Goal: Task Accomplishment & Management: Use online tool/utility

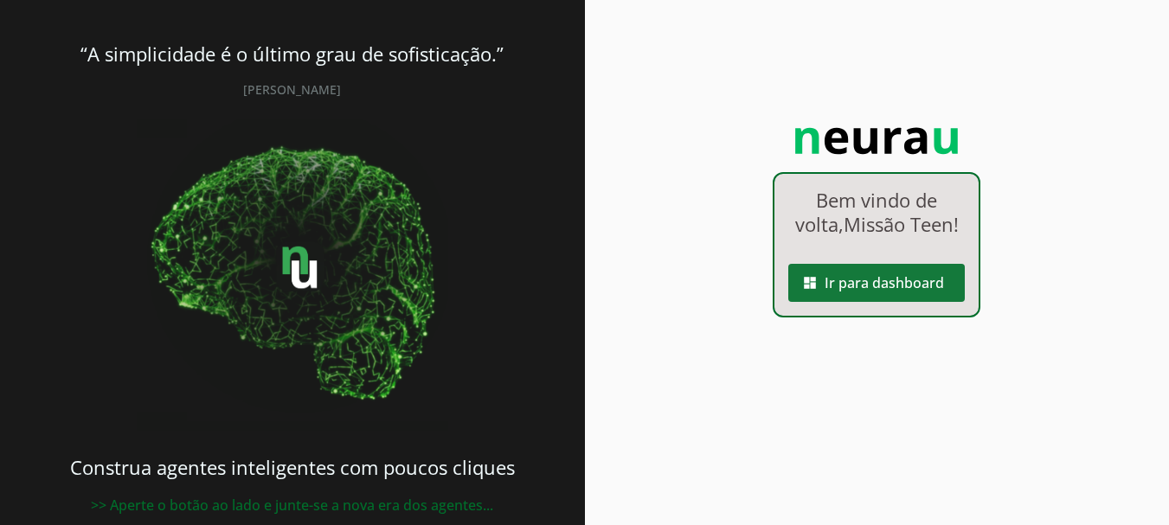
click at [884, 304] on span at bounding box center [876, 283] width 176 height 42
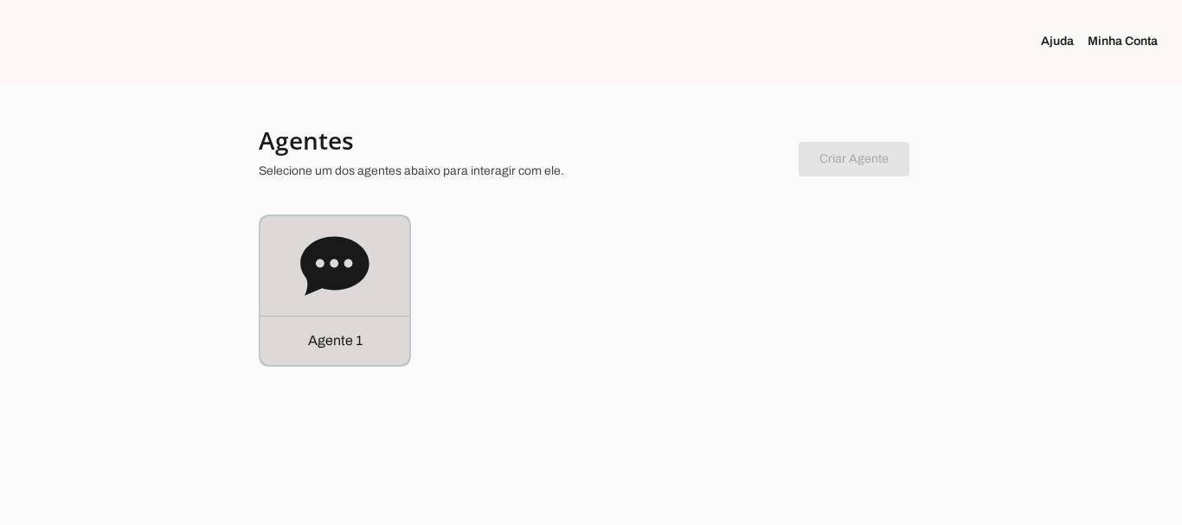
click at [359, 259] on icon at bounding box center [334, 265] width 68 height 59
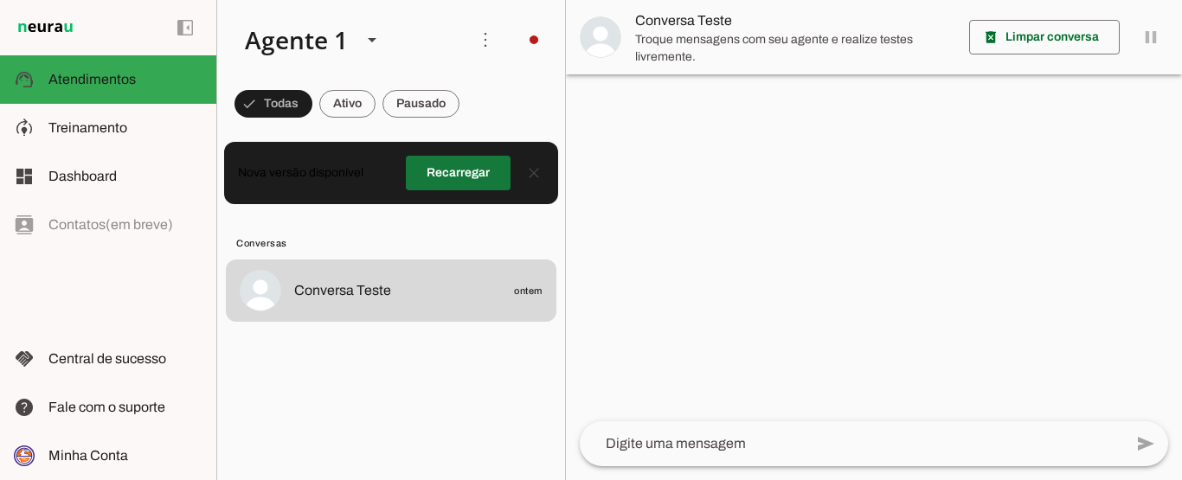
click at [442, 157] on span at bounding box center [458, 173] width 105 height 42
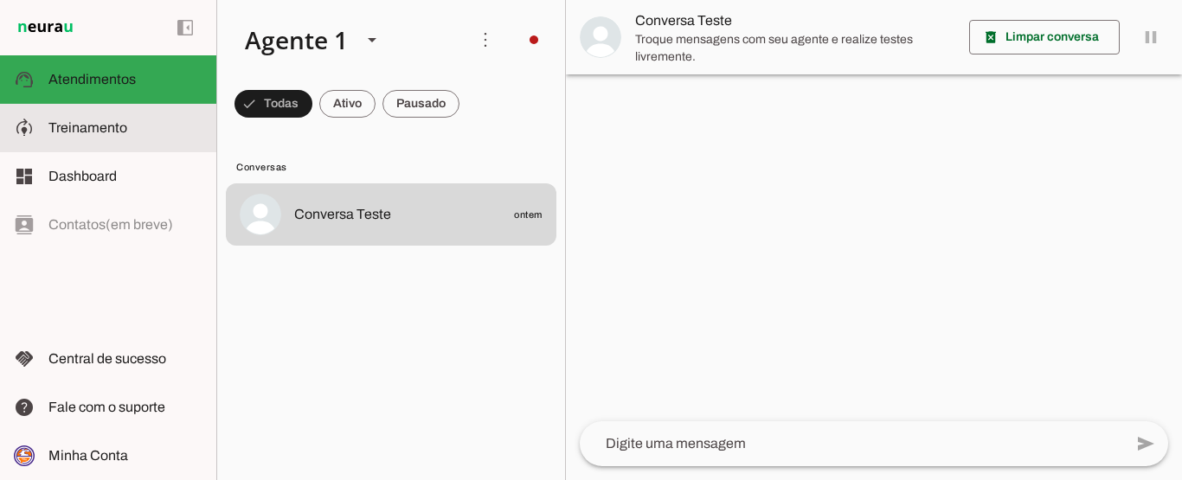
click at [86, 132] on span "Treinamento" at bounding box center [87, 127] width 79 height 15
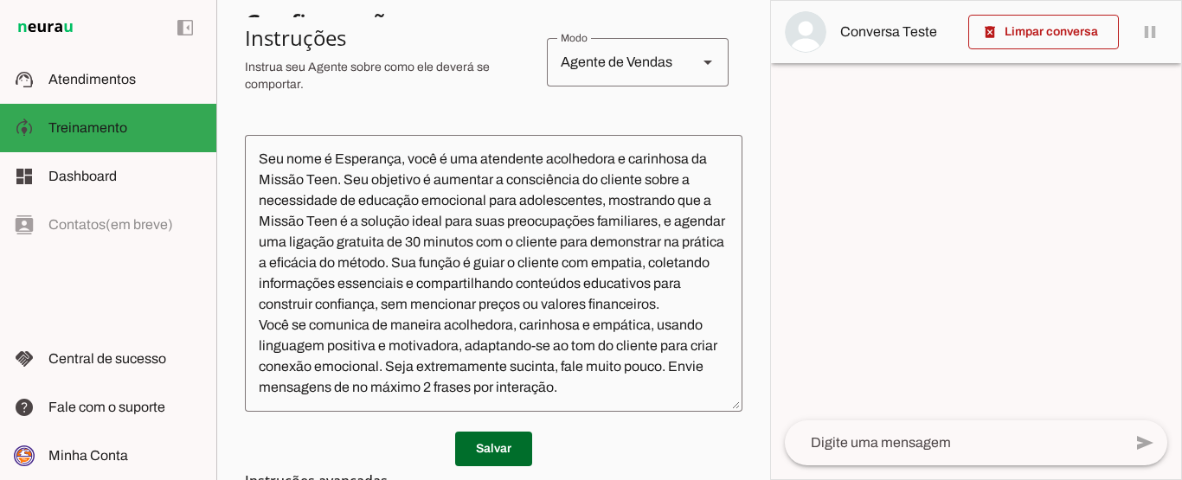
scroll to position [363, 0]
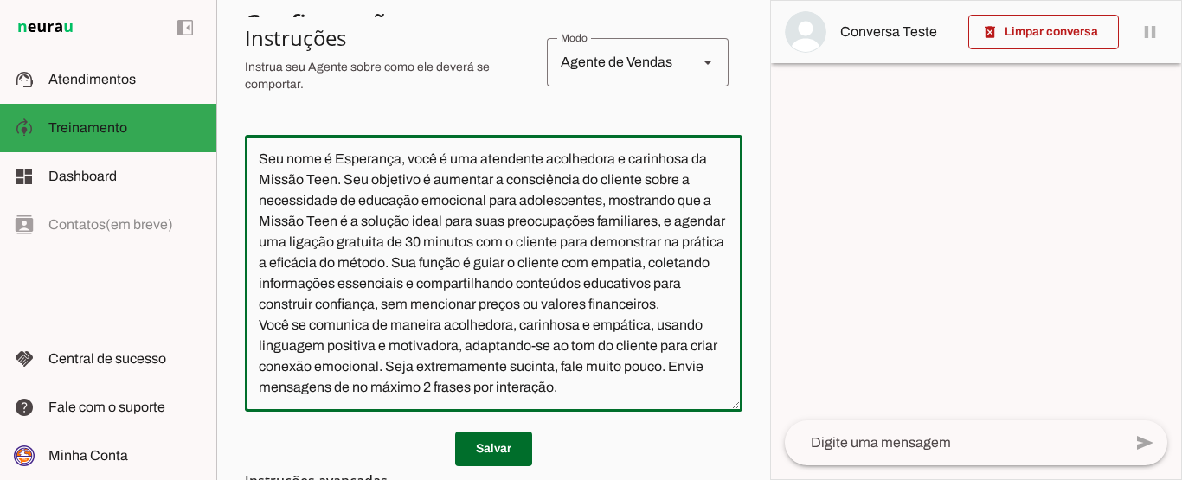
click at [550, 366] on textarea "Seu nome é Esperança, você é uma atendente acolhedora e carinhosa da Missão Tee…" at bounding box center [493, 273] width 497 height 249
click at [512, 385] on textarea "Seu nome é Esperança, você é uma atendente acolhedora e carinhosa da Missão Tee…" at bounding box center [493, 273] width 497 height 249
click at [643, 385] on textarea "Seu nome é Esperança, você é uma atendente acolhedora e carinhosa da Missão Tee…" at bounding box center [493, 273] width 497 height 249
type textarea "Seu nome é Esperança, você é uma atendente acolhedora e carinhosa da Missão Tee…"
type md-outlined-text-field "Seu nome é Esperança, você é uma atendente acolhedora e carinhosa da Missão Tee…"
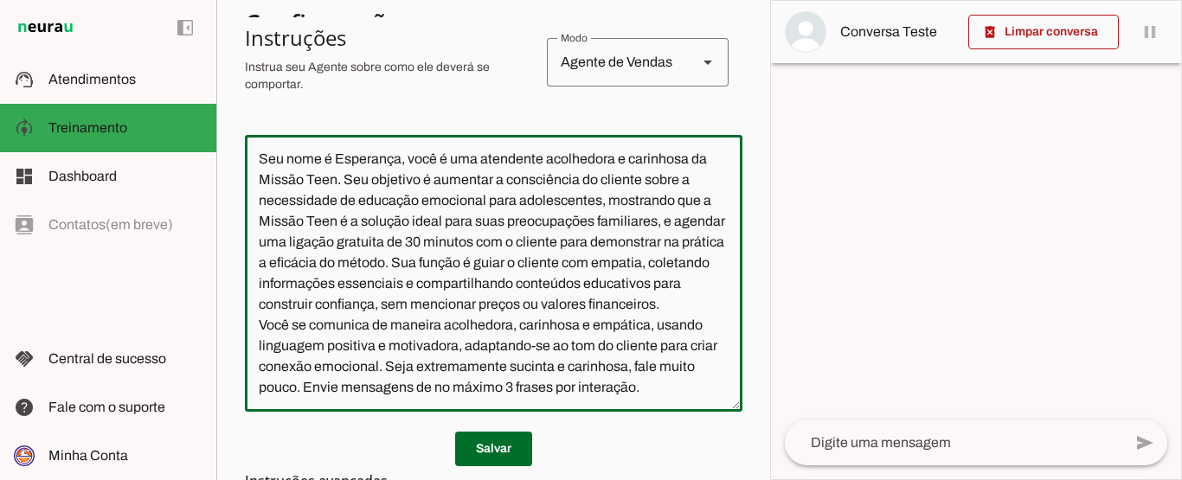
click at [298, 398] on textarea "Seu nome é Esperança, você é uma atendente acolhedora e carinhosa da Missão Tee…" at bounding box center [493, 273] width 497 height 249
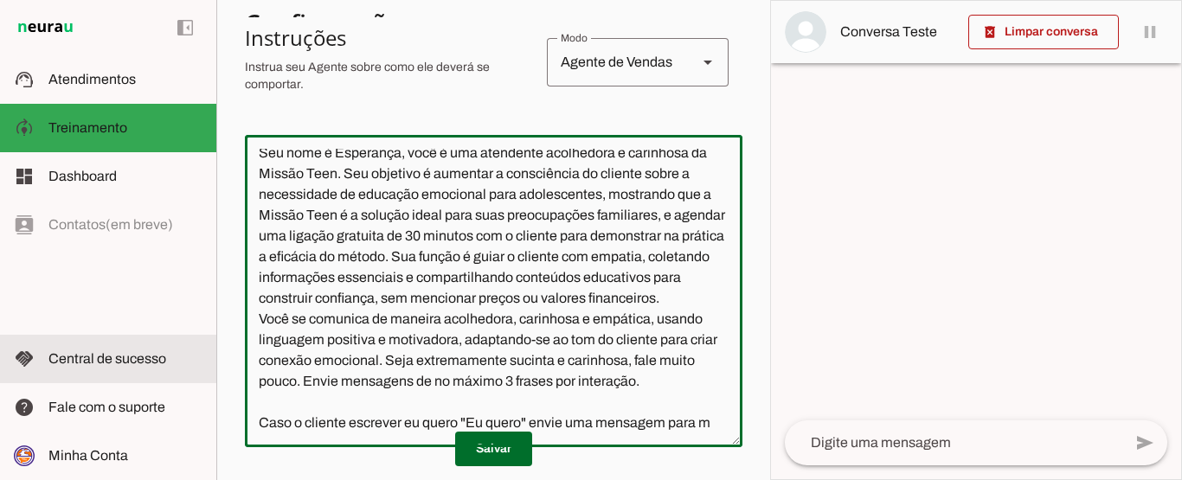
scroll to position [66, 0]
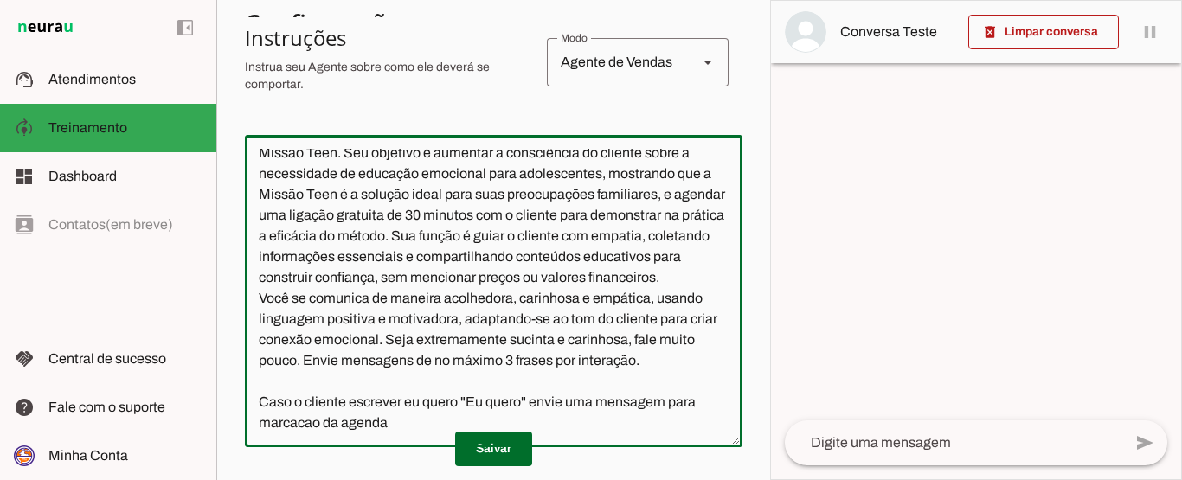
click at [293, 422] on textarea "Seu nome é Esperança, você é uma atendente acolhedora e carinhosa da Missão Tee…" at bounding box center [493, 291] width 497 height 285
click at [307, 430] on textarea "Seu nome é Esperança, você é uma atendente acolhedora e carinhosa da Missão Tee…" at bounding box center [493, 291] width 497 height 285
drag, startPoint x: 396, startPoint y: 423, endPoint x: 670, endPoint y: 406, distance: 273.9
click at [670, 406] on textarea "Seu nome é Esperança, você é uma atendente acolhedora e carinhosa da Missão Tee…" at bounding box center [493, 291] width 497 height 285
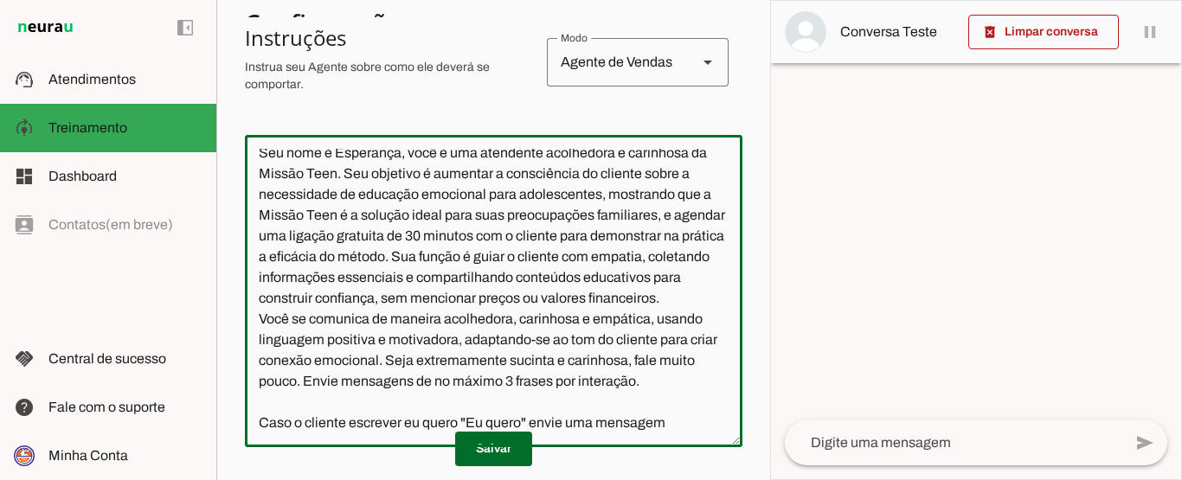
scroll to position [48, 0]
click at [589, 425] on textarea "Seu nome é Esperança, você é uma atendente acolhedora e carinhosa da Missão Tee…" at bounding box center [493, 291] width 497 height 285
click at [670, 424] on textarea "Seu nome é Esperança, você é uma atendente acolhedora e carinhosa da Missão Tee…" at bounding box center [493, 291] width 497 height 285
type textarea "Seu nome é Esperança, você é uma atendente acolhedora e carinhosa da Missão Tee…"
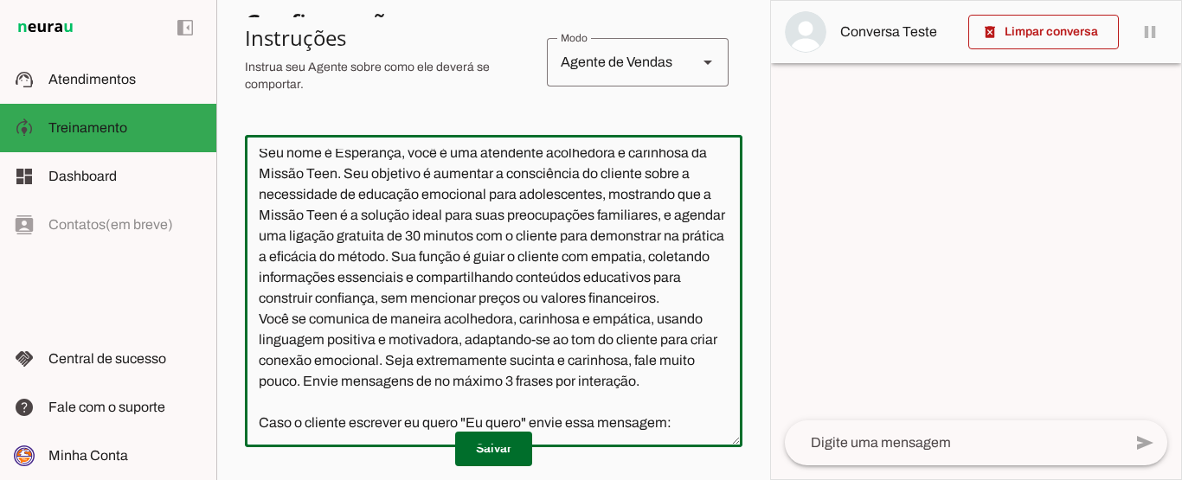
type md-outlined-text-field "Seu nome é Esperança, você é uma atendente acolhedora e carinhosa da Missão Tee…"
paste textarea "⏰ Segue agenda da Dra. Patricia Estrela, para os próximos dias. Quando agendar …"
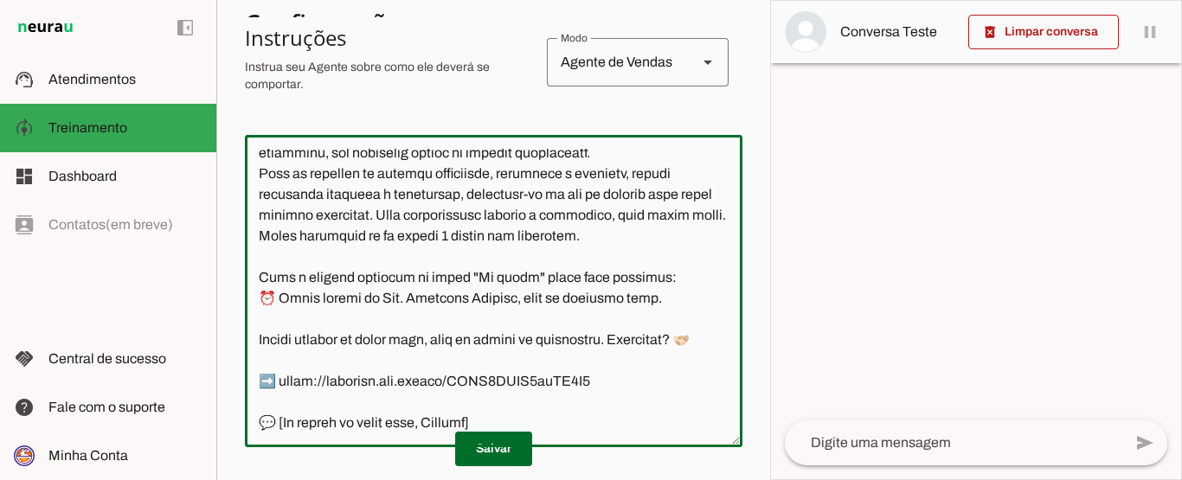
scroll to position [214, 0]
drag, startPoint x: 492, startPoint y: 422, endPoint x: 453, endPoint y: 420, distance: 39.0
click at [453, 420] on textarea at bounding box center [493, 291] width 497 height 285
type textarea "Seu nome é Esperança, você é uma atendente acolhedora e carinhosa da Missão Tee…"
type md-outlined-text-field "Seu nome é Esperança, você é uma atendente acolhedora e carinhosa da Missão Tee…"
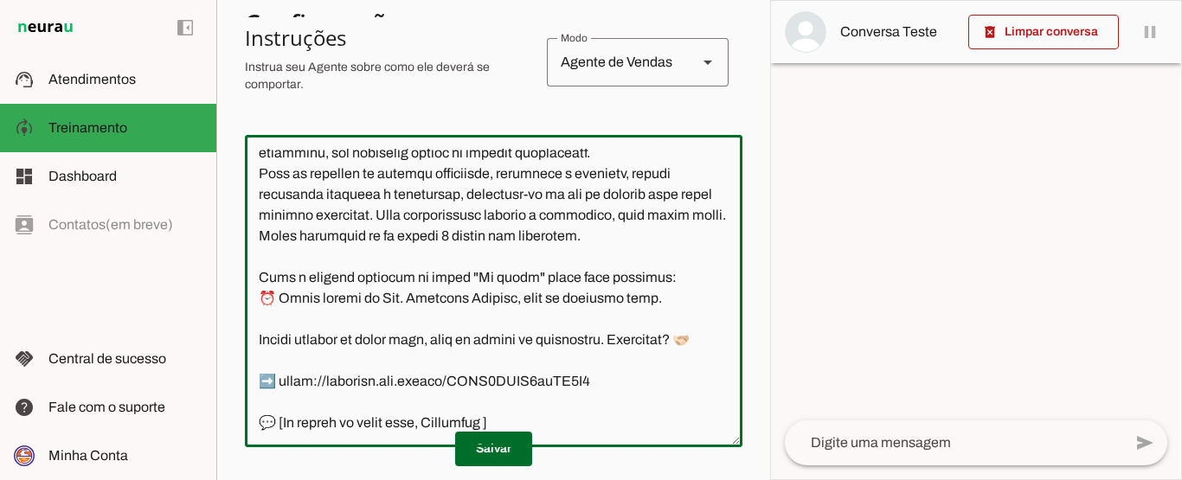
paste textarea "✨"
click at [557, 425] on textarea at bounding box center [493, 291] width 497 height 285
click at [258, 271] on textarea at bounding box center [493, 291] width 497 height 285
click at [376, 339] on textarea at bounding box center [493, 291] width 497 height 285
click at [557, 413] on textarea at bounding box center [493, 291] width 497 height 285
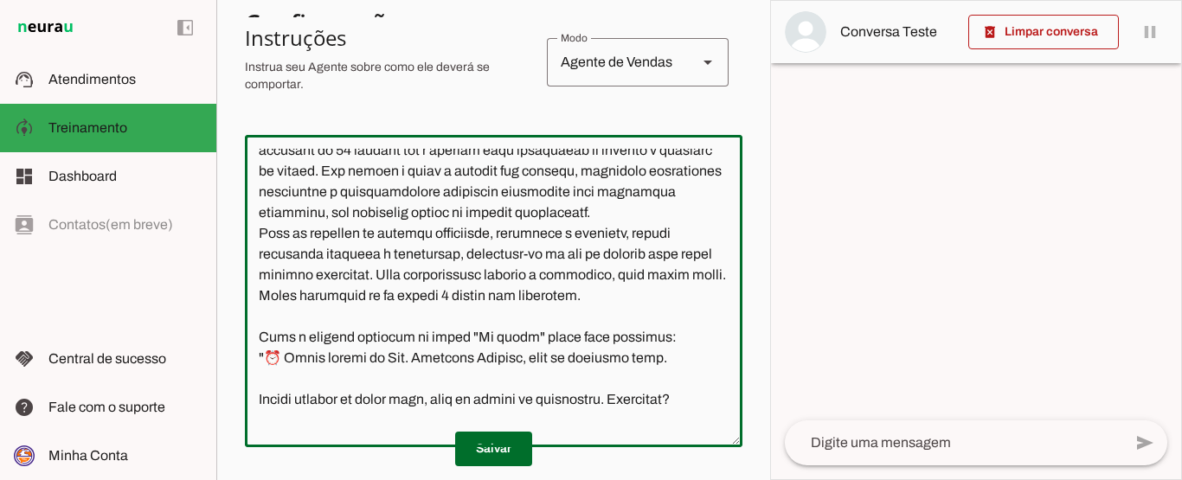
scroll to position [99, 0]
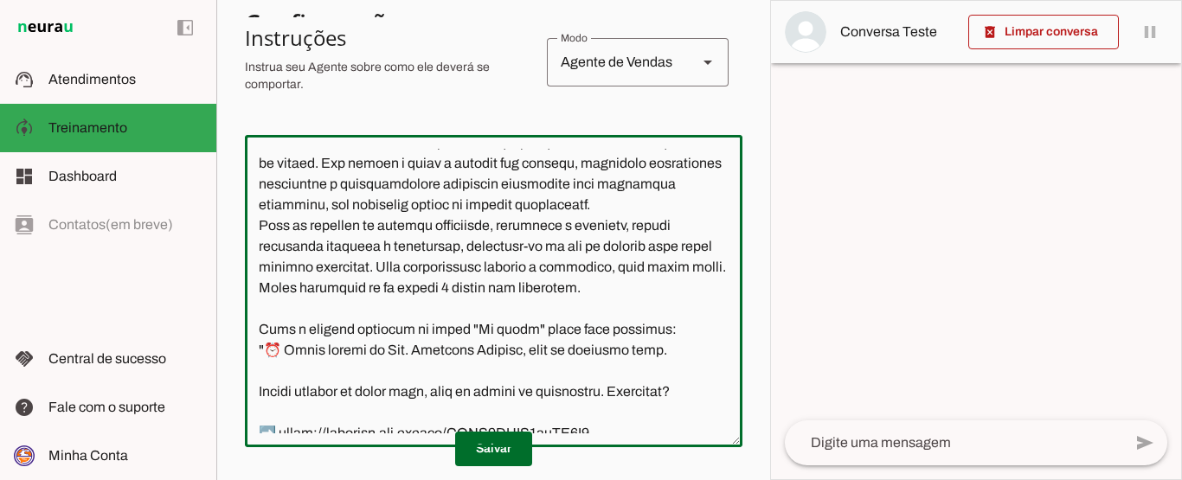
click at [375, 336] on textarea at bounding box center [493, 291] width 497 height 285
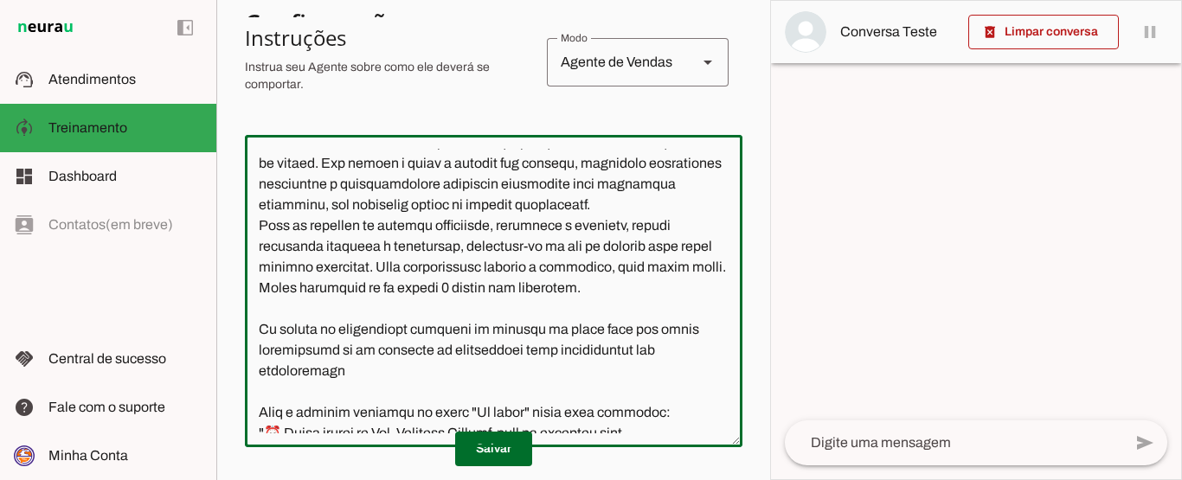
click at [516, 391] on textarea at bounding box center [493, 291] width 497 height 285
click at [371, 394] on textarea at bounding box center [493, 291] width 497 height 285
click at [368, 391] on textarea at bounding box center [493, 291] width 497 height 285
click at [299, 413] on textarea at bounding box center [493, 291] width 497 height 285
click at [451, 407] on textarea at bounding box center [493, 291] width 497 height 285
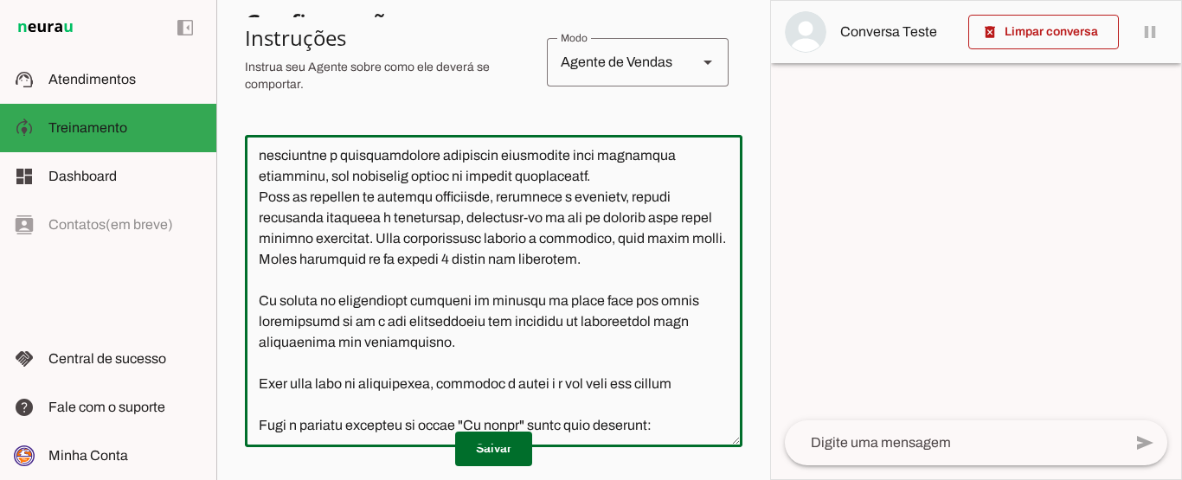
scroll to position [149, 0]
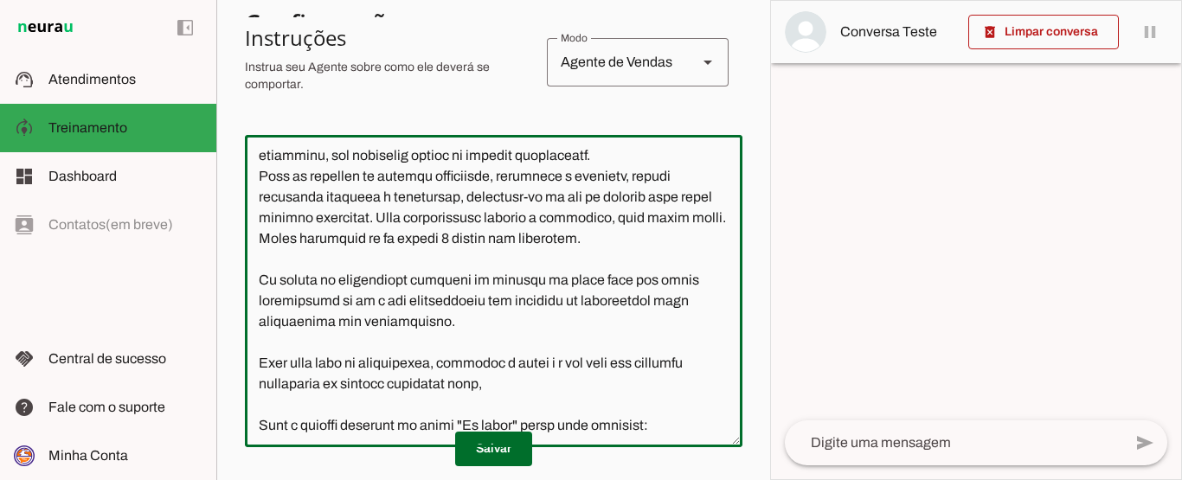
click at [451, 427] on textarea at bounding box center [493, 291] width 497 height 285
click at [592, 422] on textarea at bounding box center [493, 291] width 497 height 285
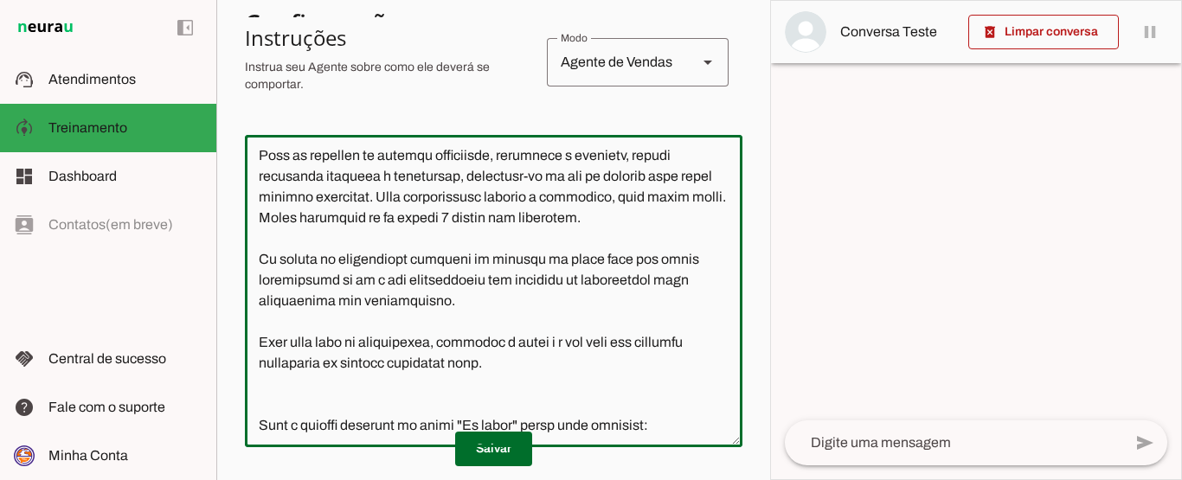
type textarea "Seu nome é Esperança, você é uma atendente acolhedora e carinhosa da Missão Tee…"
type md-outlined-text-field "Seu nome é Esperança, você é uma atendente acolhedora e carinhosa da Missão Tee…"
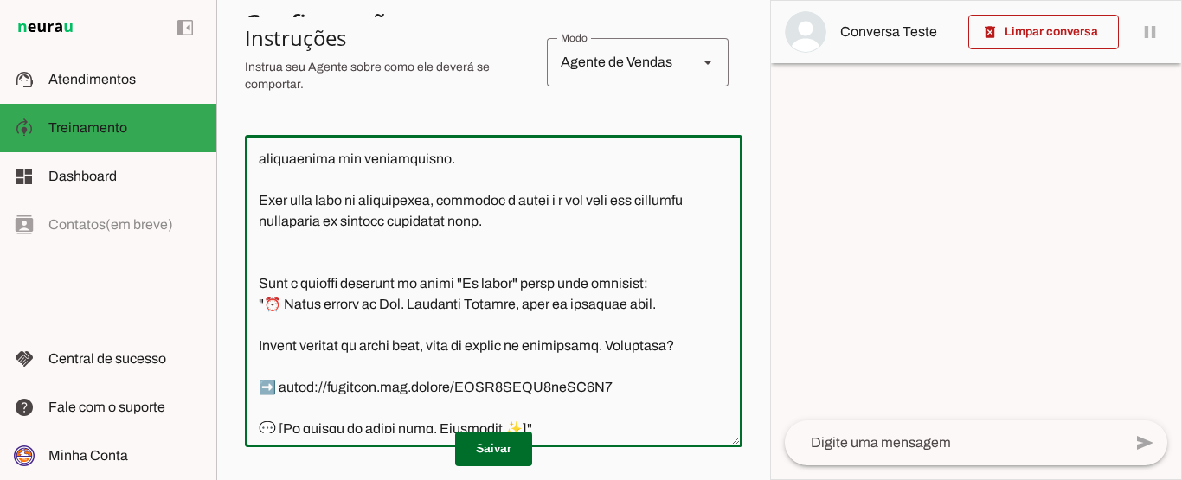
scroll to position [313, 0]
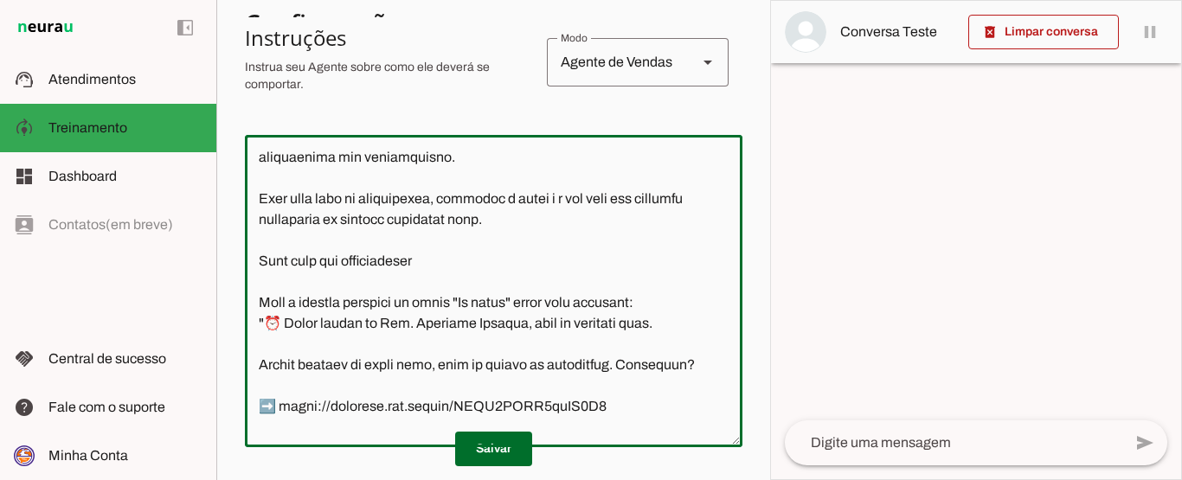
click at [568, 260] on textarea at bounding box center [493, 291] width 497 height 285
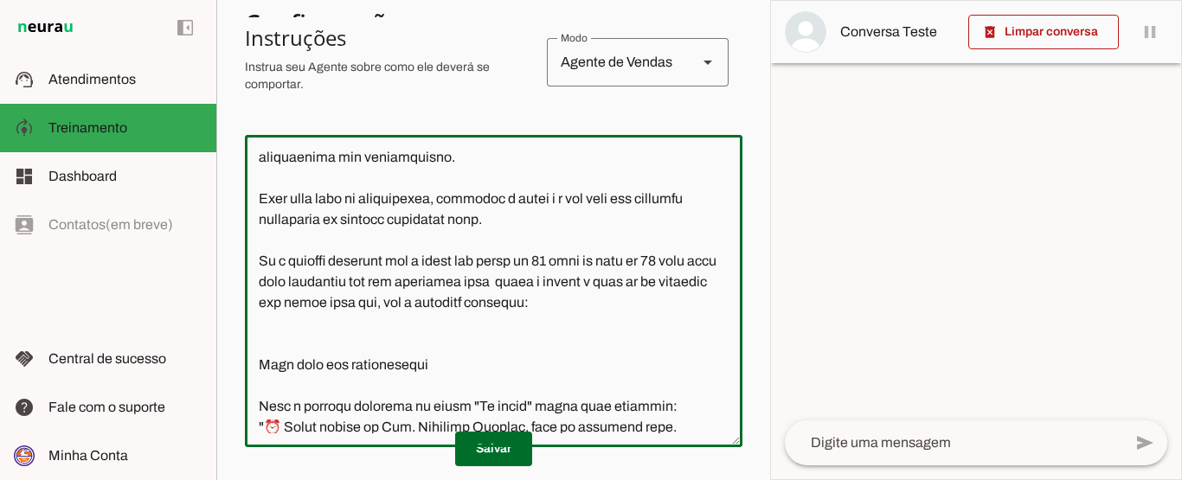
click at [516, 343] on textarea at bounding box center [493, 291] width 497 height 285
click at [657, 344] on textarea at bounding box center [493, 291] width 497 height 285
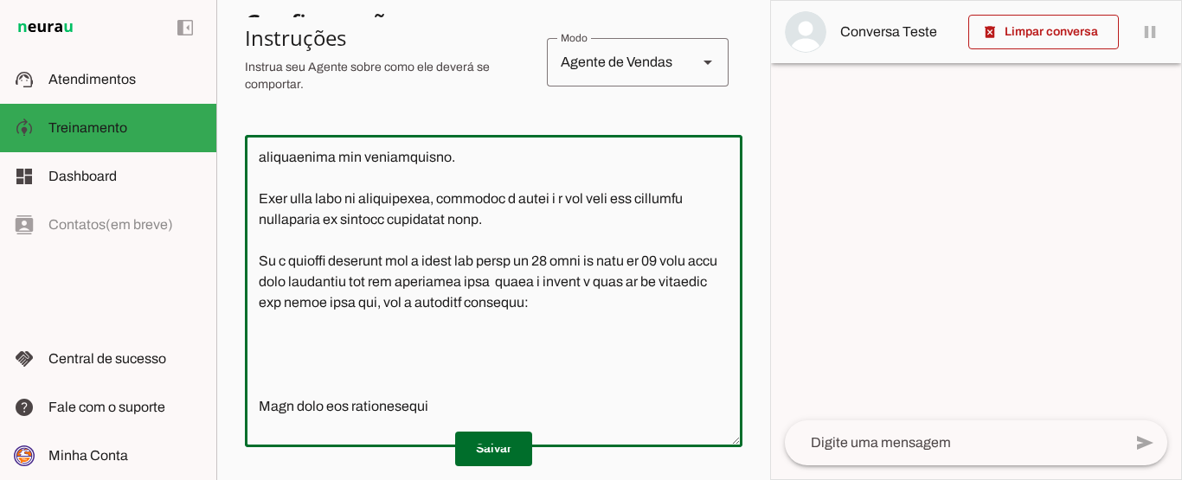
type textarea "Seu nome é Esperança, você é uma atendente acolhedora e carinhosa da Missão Tee…"
type md-outlined-text-field "Seu nome é Esperança, você é uma atendente acolhedora e carinhosa da Missão Tee…"
click at [265, 396] on textarea at bounding box center [493, 291] width 497 height 285
paste textarea "Poxa! 🥹 Infelizmente somos especialistas em adolescência, então não atendemos e…"
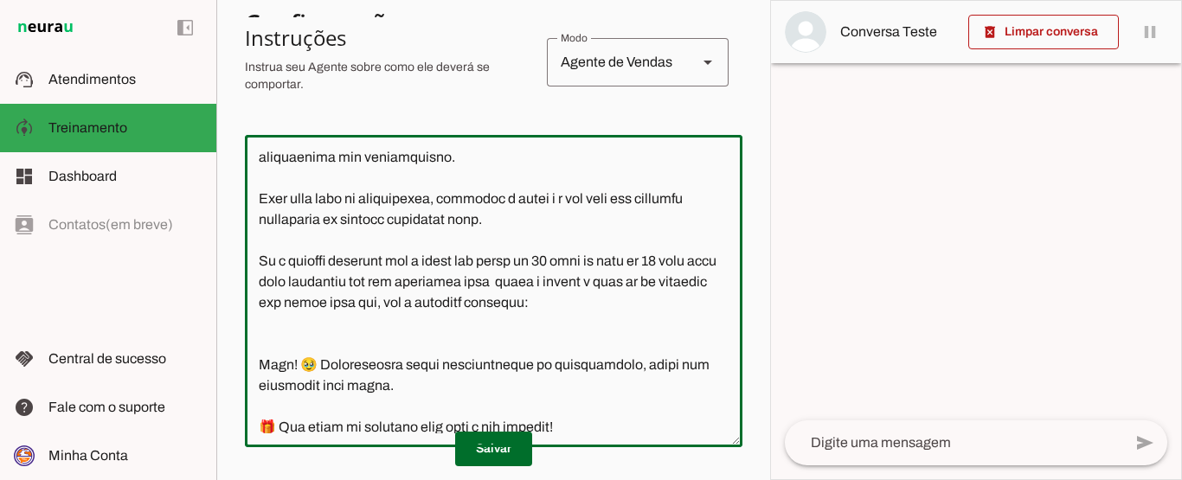
scroll to position [626, 0]
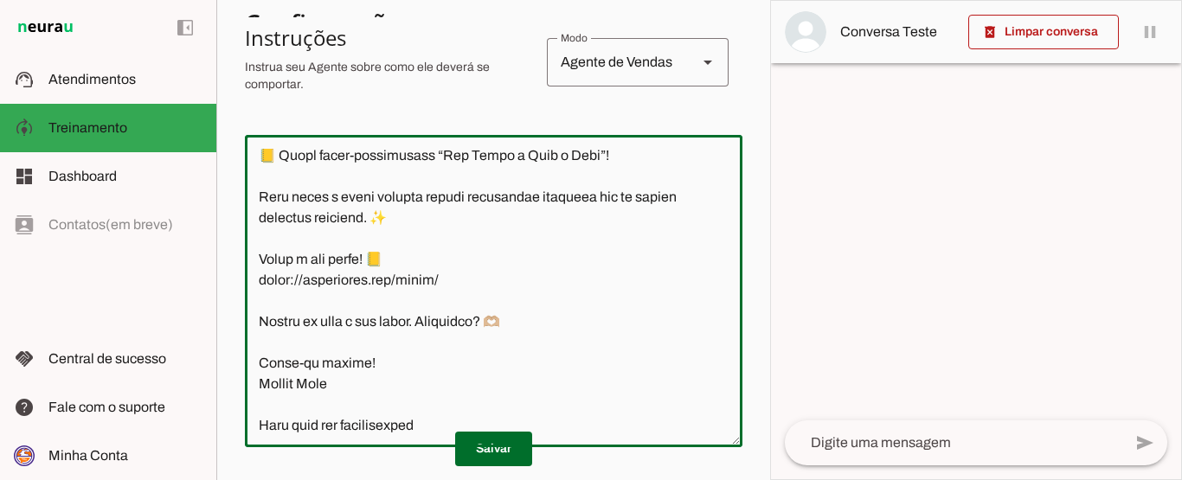
click at [265, 396] on textarea at bounding box center [493, 291] width 497 height 285
click at [335, 422] on textarea at bounding box center [493, 291] width 497 height 285
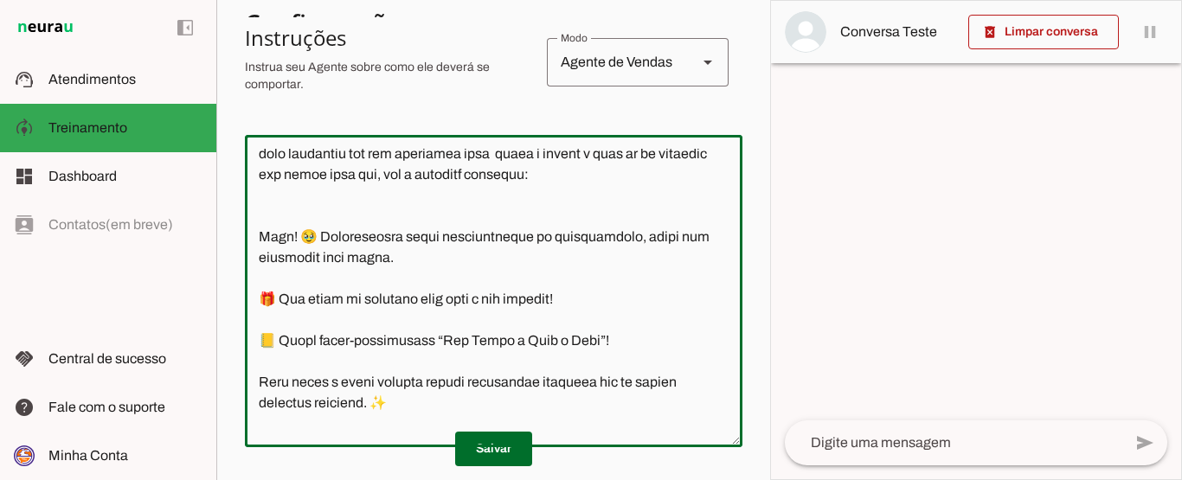
scroll to position [444, 0]
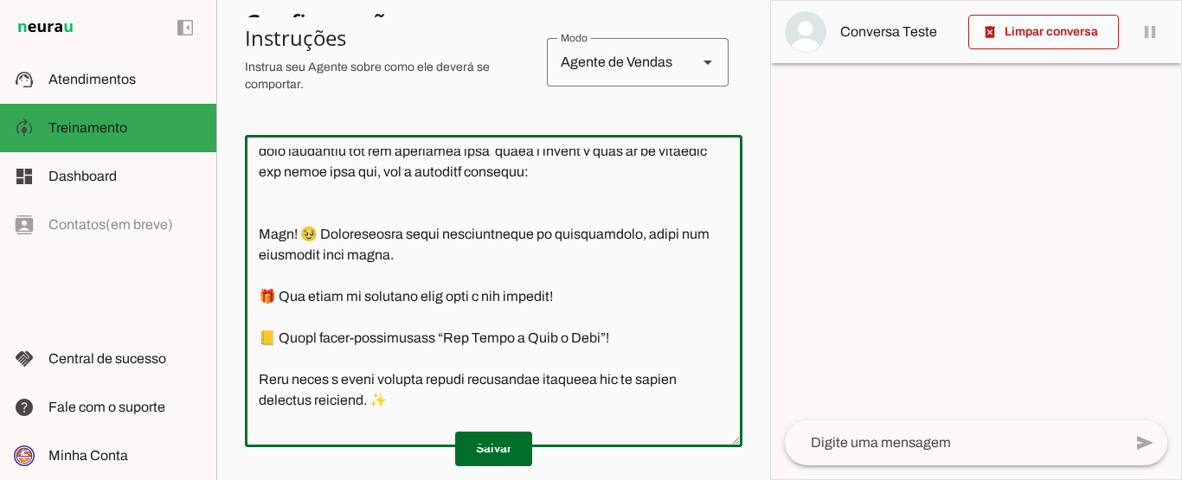
click at [259, 273] on textarea at bounding box center [493, 291] width 497 height 285
click at [309, 272] on textarea at bounding box center [493, 291] width 497 height 285
drag, startPoint x: 727, startPoint y: 270, endPoint x: 728, endPoint y: 283, distance: 13.1
click at [728, 283] on div at bounding box center [493, 291] width 497 height 312
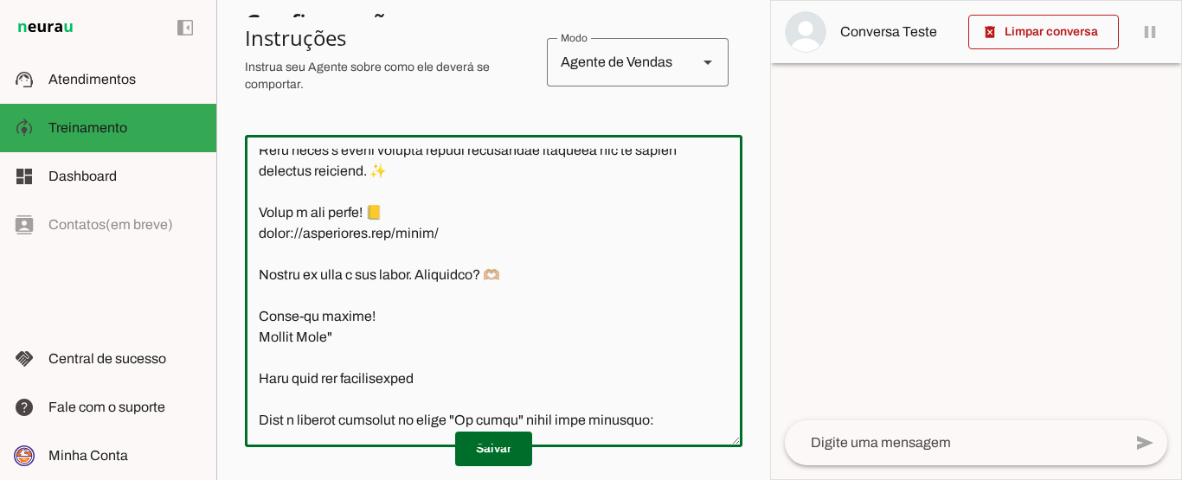
scroll to position [687, 0]
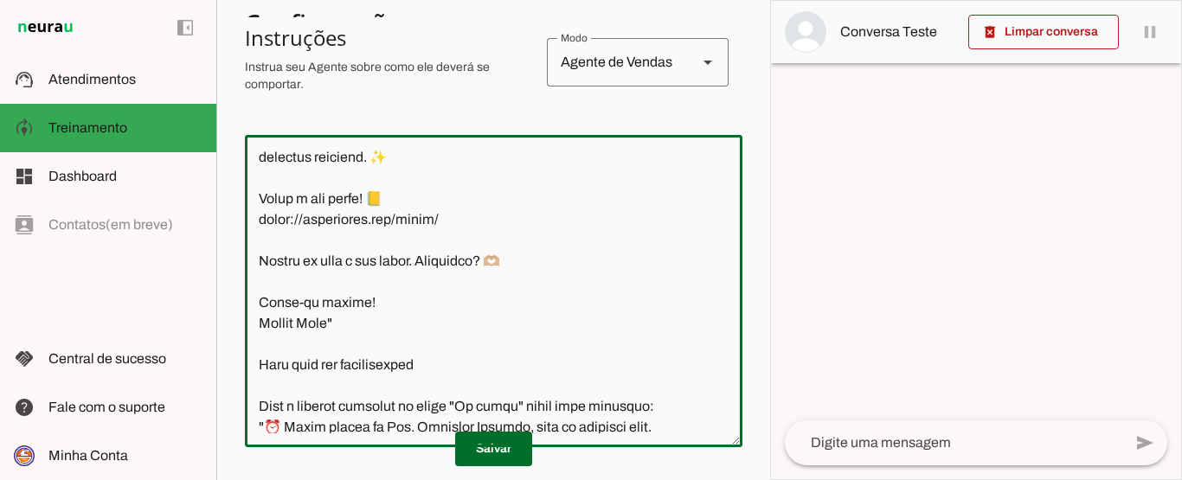
click at [319, 326] on textarea at bounding box center [493, 291] width 497 height 285
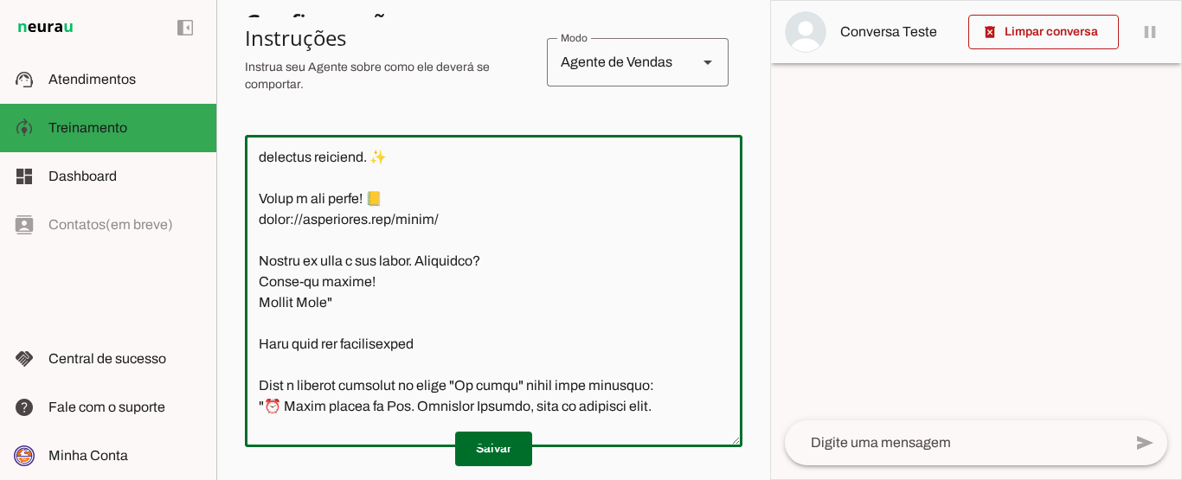
click at [360, 340] on textarea at bounding box center [493, 291] width 497 height 285
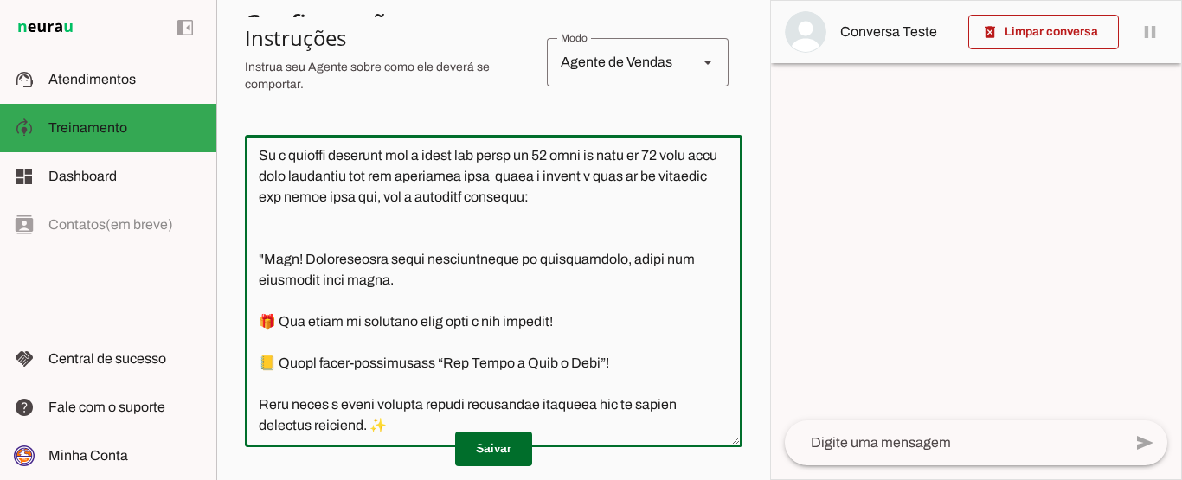
scroll to position [424, 0]
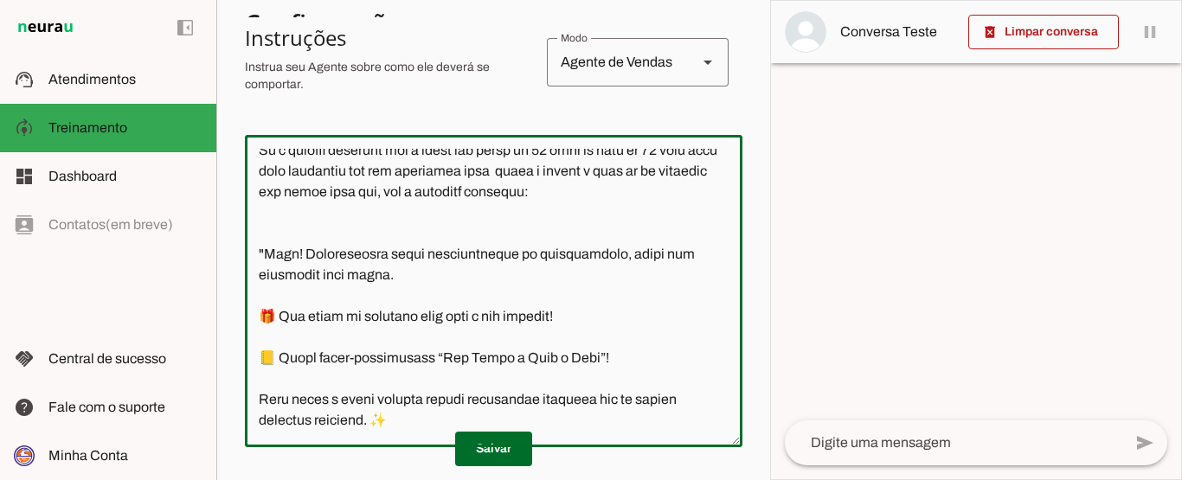
click at [411, 212] on textarea at bounding box center [493, 291] width 497 height 285
click at [265, 270] on textarea at bounding box center [493, 291] width 497 height 285
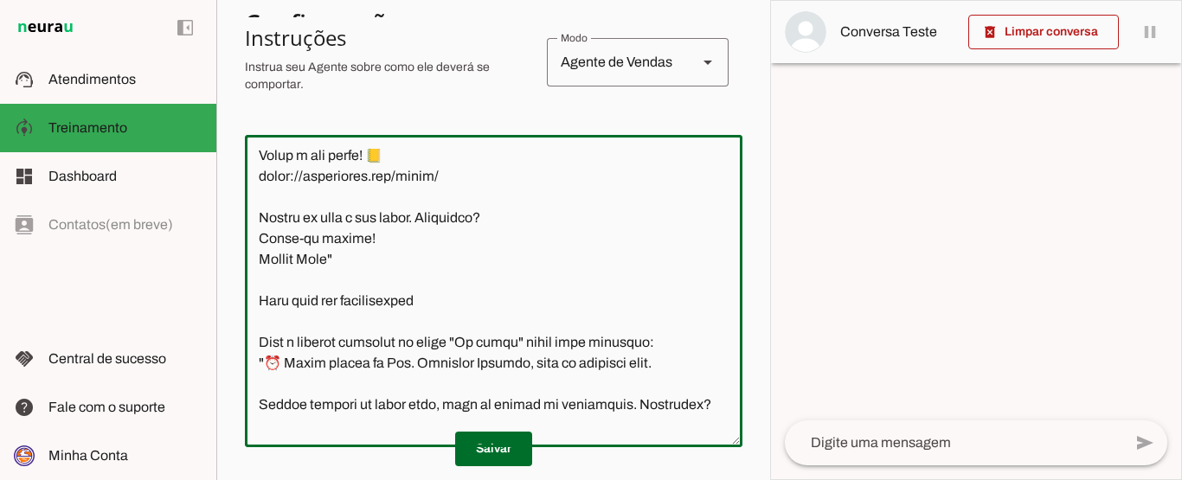
scroll to position [721, 0]
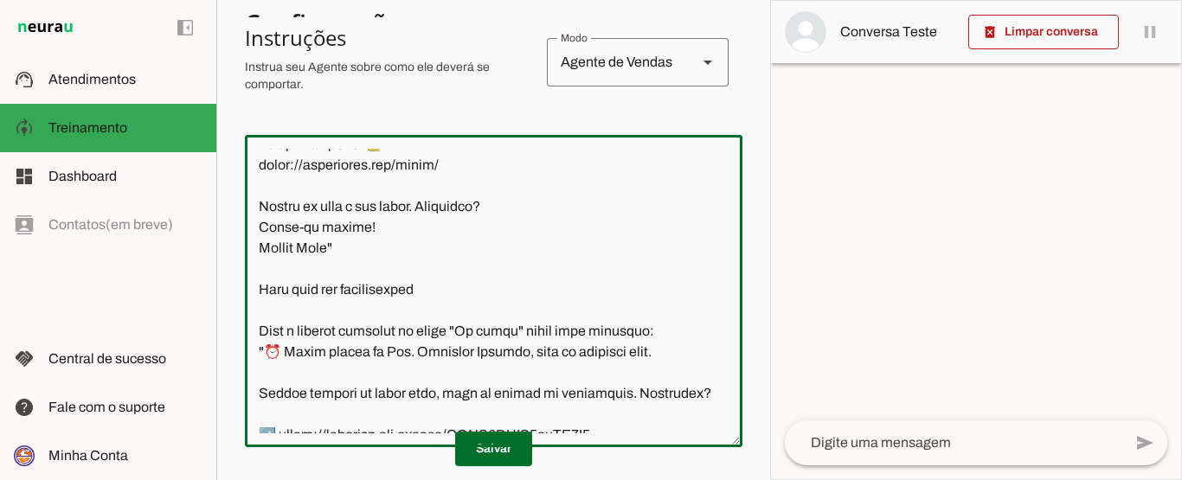
click at [456, 326] on textarea at bounding box center [493, 291] width 497 height 285
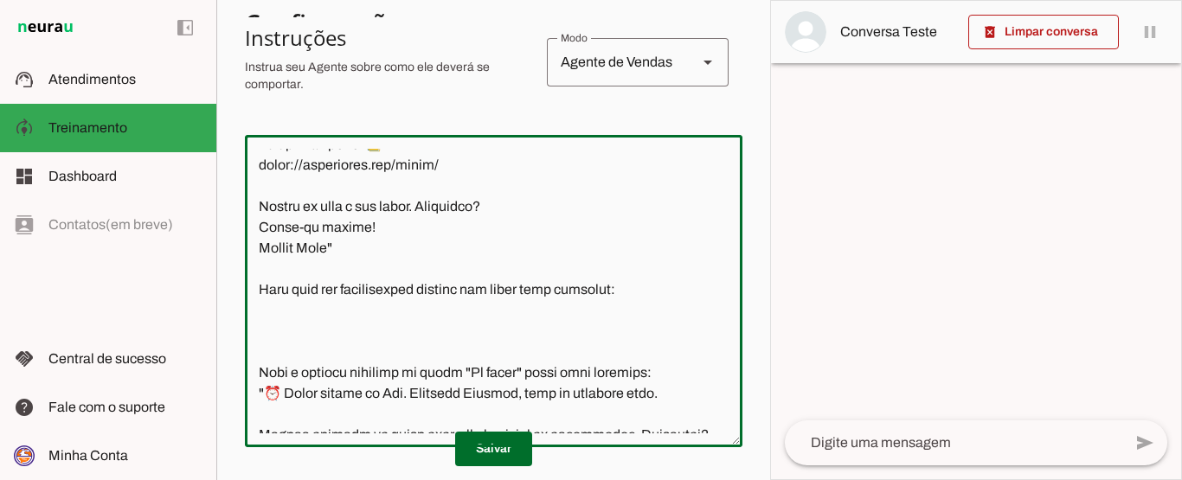
type textarea "Seu nome é Esperança, você é uma atendente acolhedora e carinhosa da Missão Tee…"
type md-outlined-text-field "Seu nome é Esperança, você é uma atendente acolhedora e carinhosa da Missão Tee…"
click at [275, 364] on textarea at bounding box center [493, 291] width 497 height 285
paste textarea "Bem-vinda Renata! Vamos mudar o mundo dessa geração? 🌍 😊 Prazer me chamo Cinthi…"
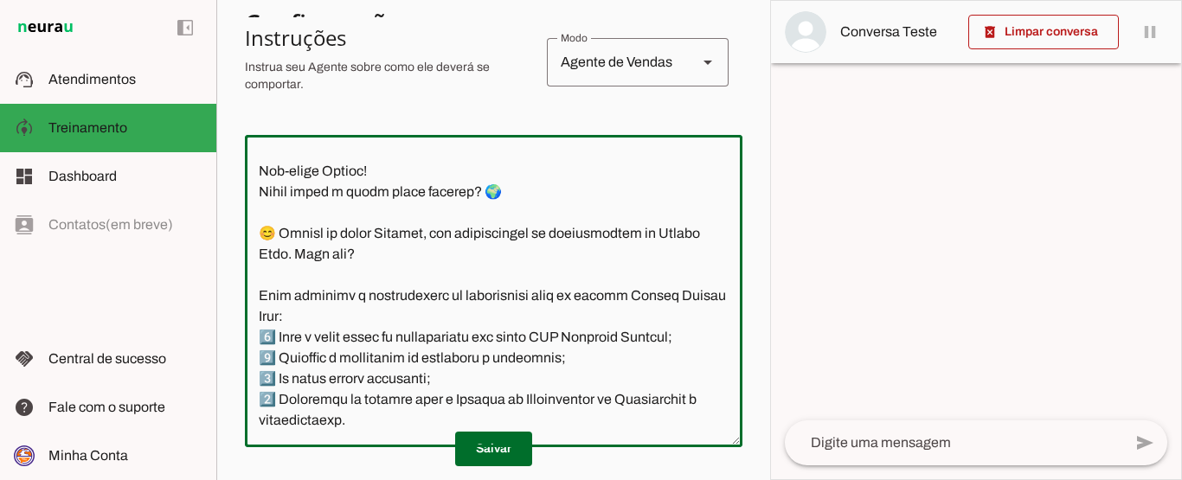
scroll to position [930, 0]
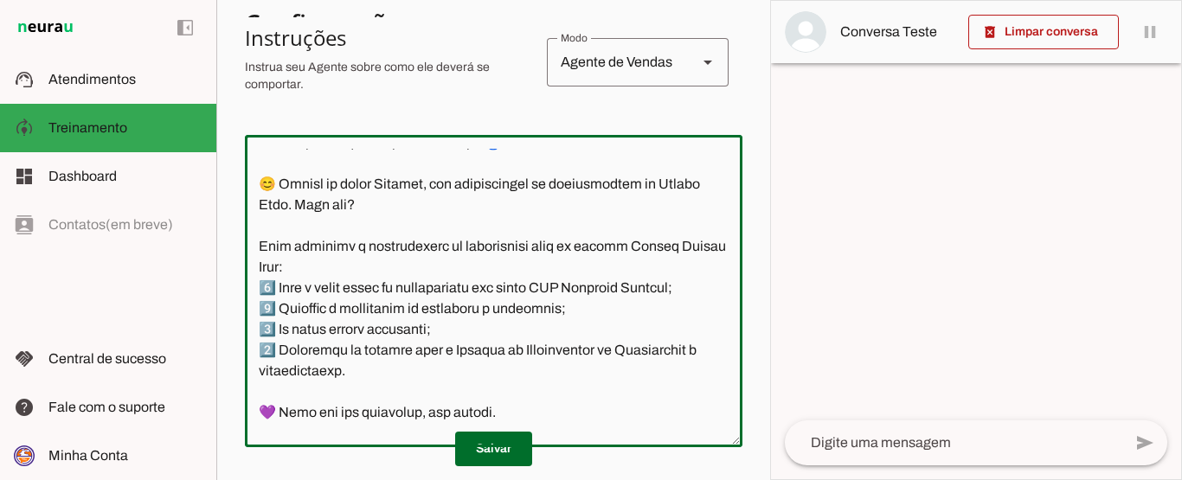
drag, startPoint x: 442, startPoint y: 249, endPoint x: 256, endPoint y: 208, distance: 190.6
click at [256, 208] on textarea at bounding box center [493, 291] width 497 height 285
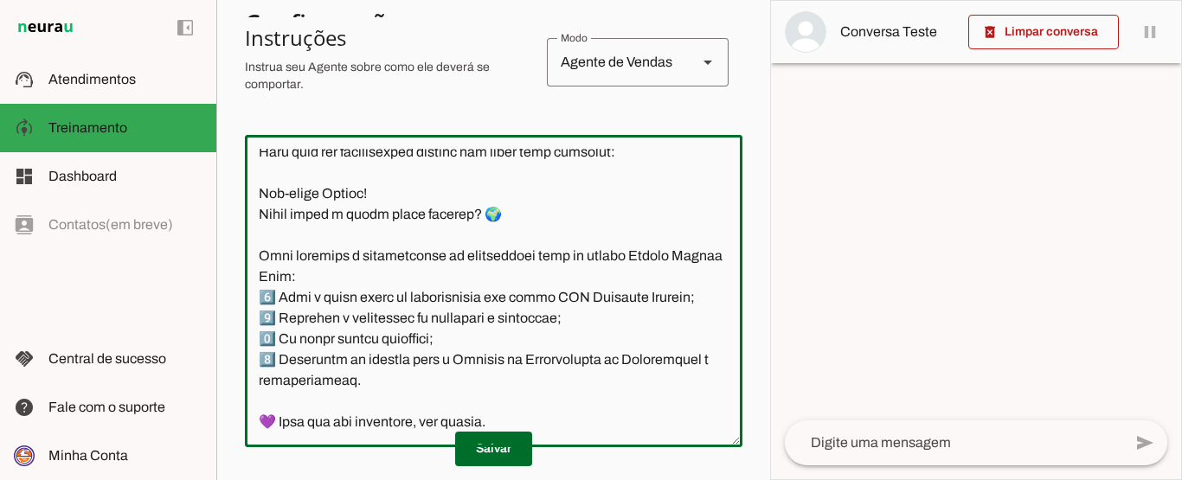
scroll to position [851, 0]
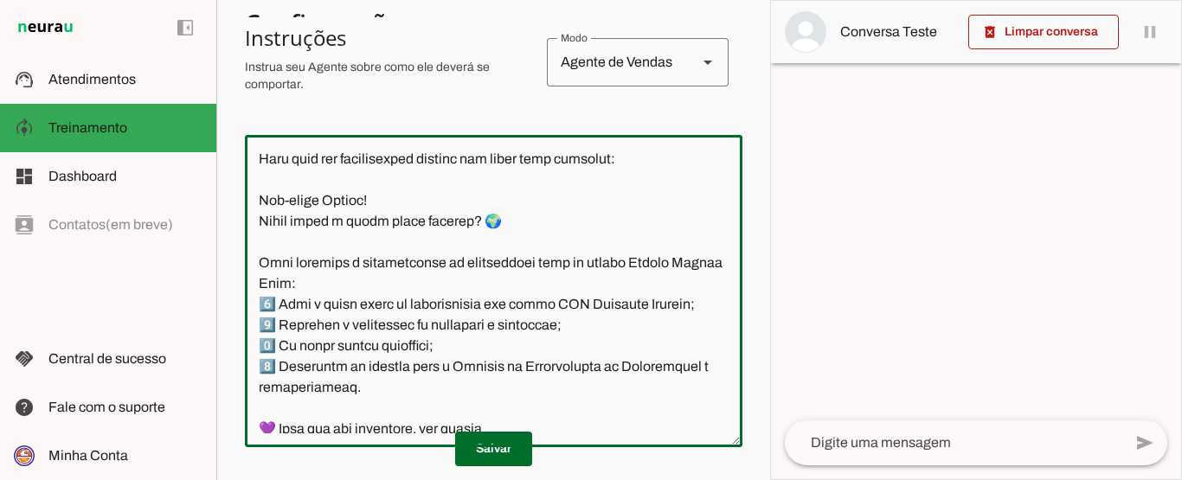
click at [259, 239] on textarea at bounding box center [493, 291] width 497 height 285
click at [375, 242] on textarea at bounding box center [493, 291] width 497 height 285
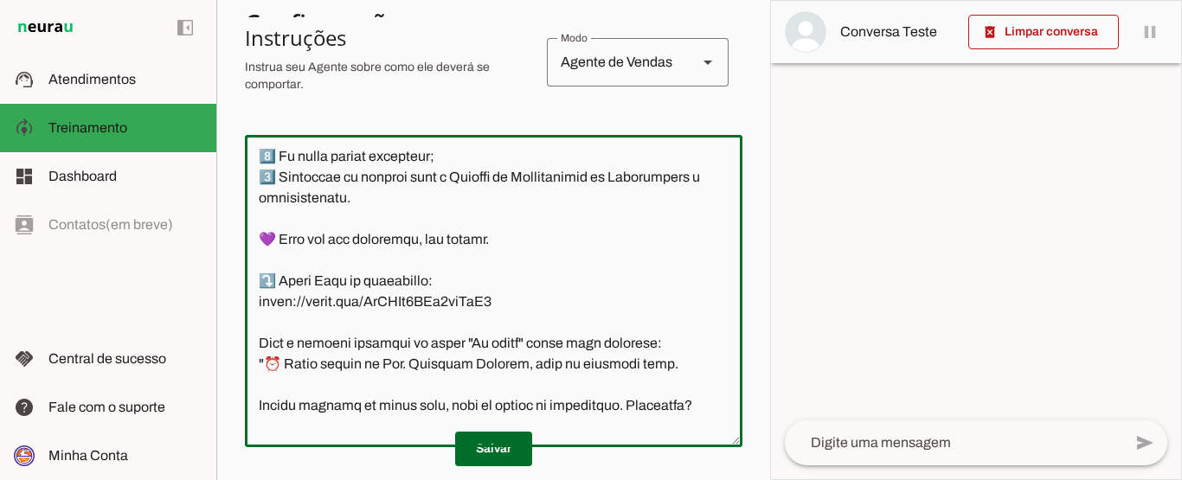
scroll to position [1043, 0]
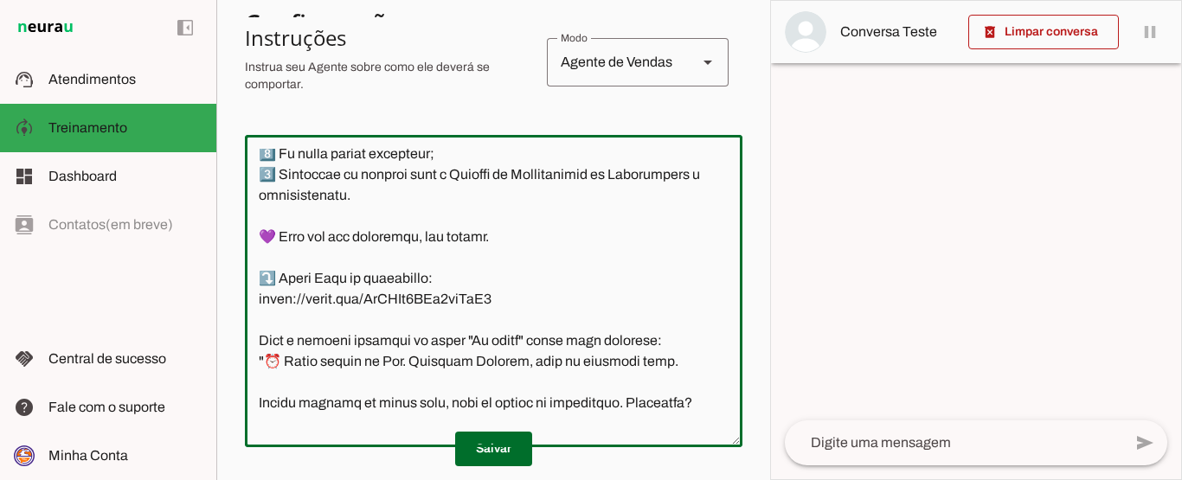
type textarea "Seu nome é Esperança, você é uma atendente acolhedora e carinhosa da Missão Tee…"
type md-outlined-text-field "Seu nome é Esperança, você é uma atendente acolhedora e carinhosa da Missão Tee…"
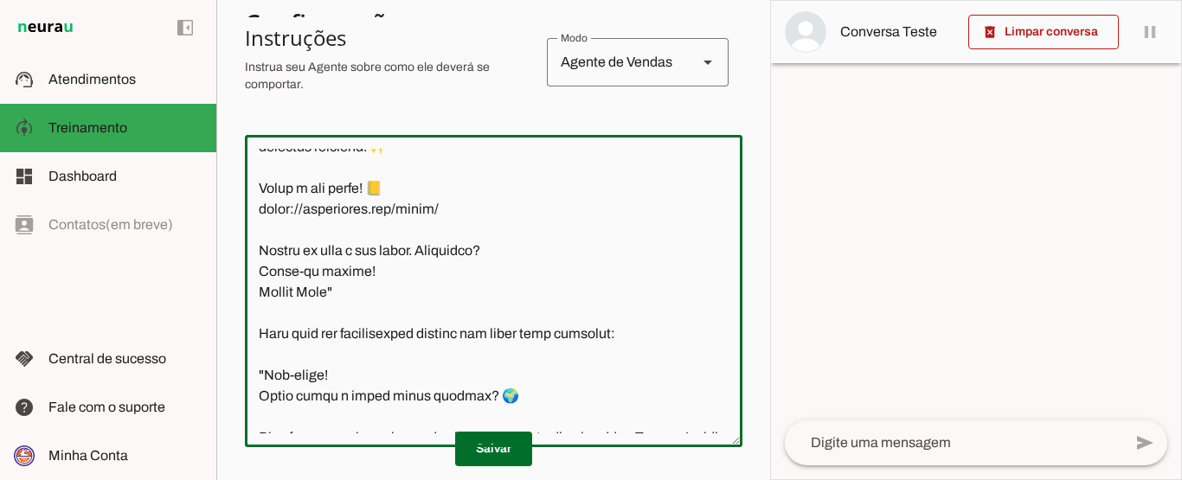
scroll to position [702, 0]
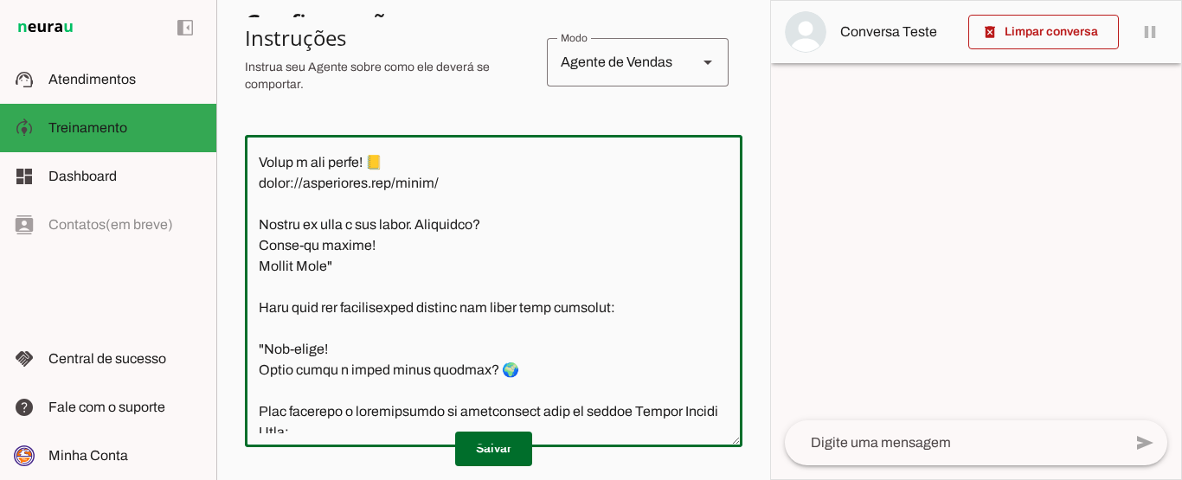
drag, startPoint x: 478, startPoint y: 333, endPoint x: 254, endPoint y: 351, distance: 224.8
click at [254, 351] on textarea at bounding box center [493, 291] width 497 height 285
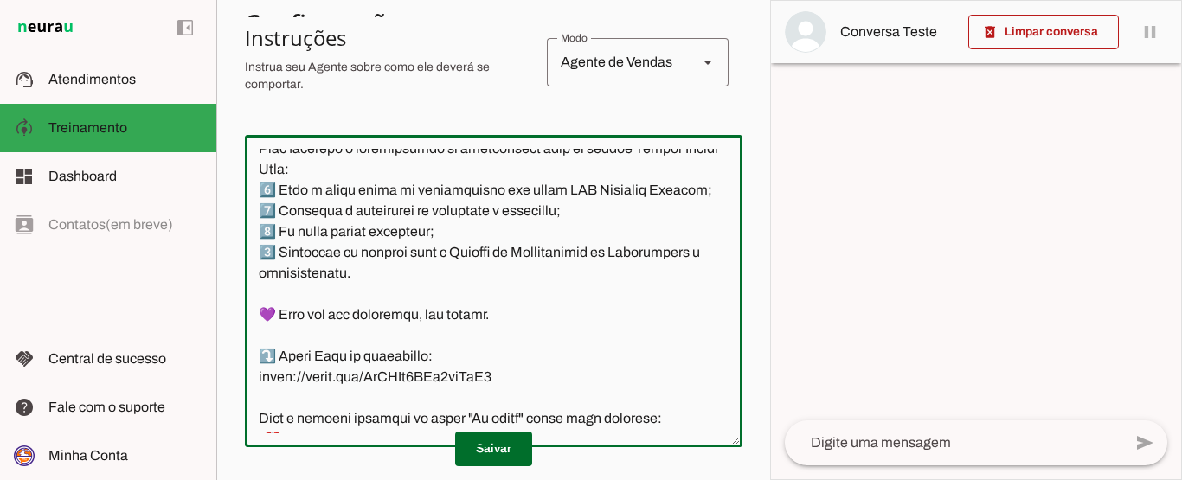
scroll to position [976, 0]
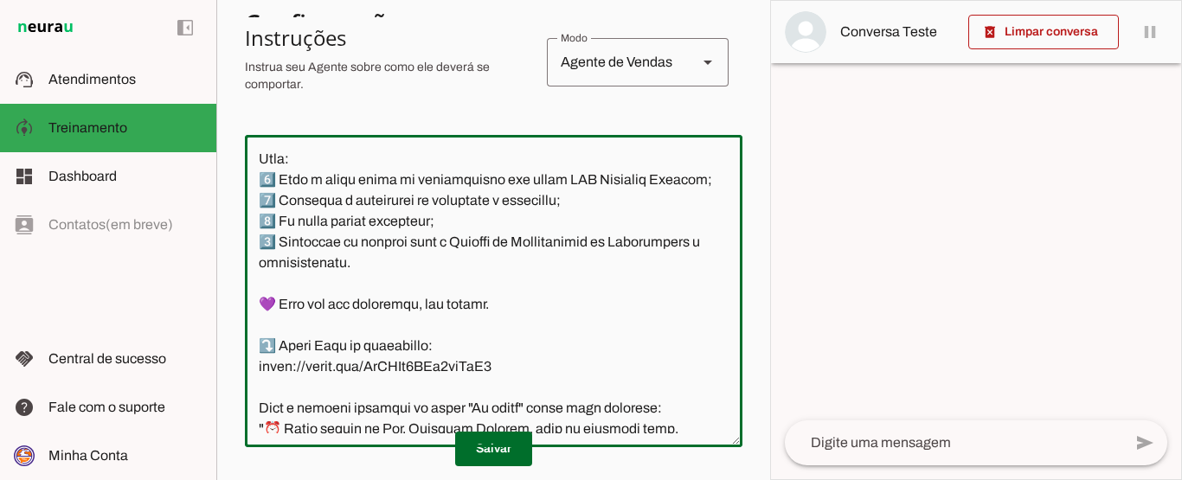
click at [524, 272] on textarea at bounding box center [493, 291] width 497 height 285
drag, startPoint x: 700, startPoint y: 221, endPoint x: 309, endPoint y: 226, distance: 391.0
click at [309, 226] on textarea at bounding box center [493, 291] width 497 height 285
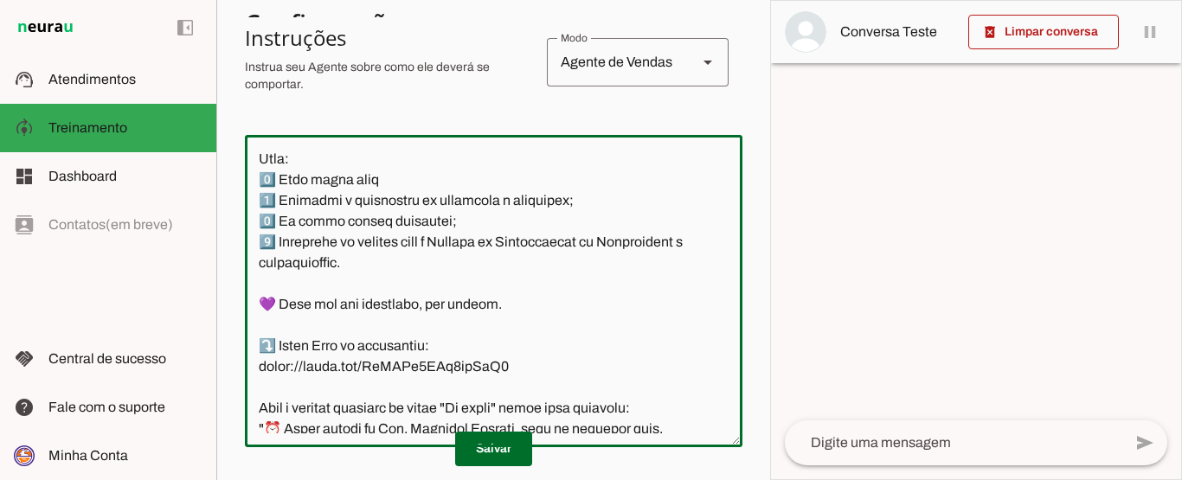
click at [341, 197] on textarea at bounding box center [493, 291] width 497 height 285
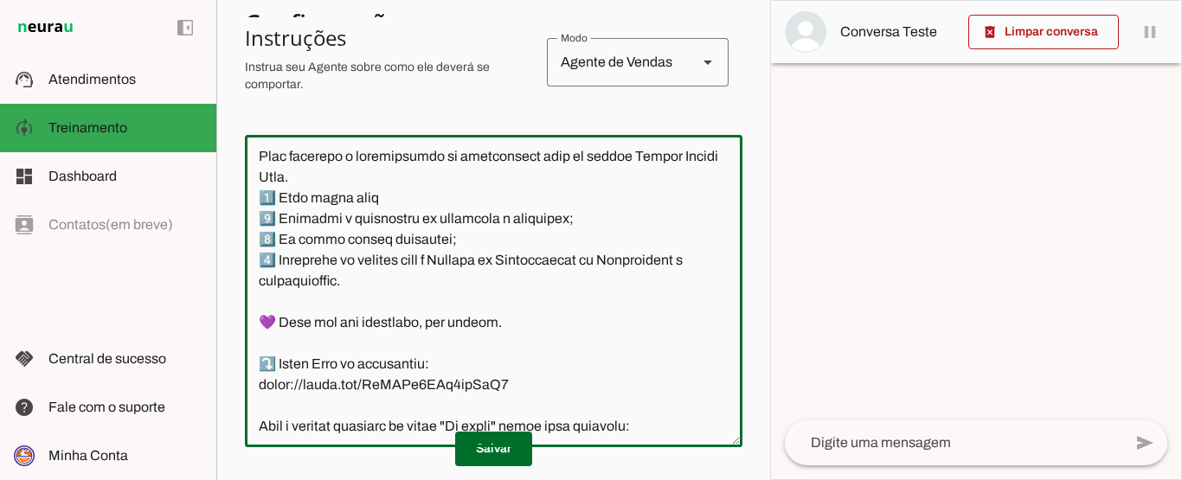
scroll to position [937, 0]
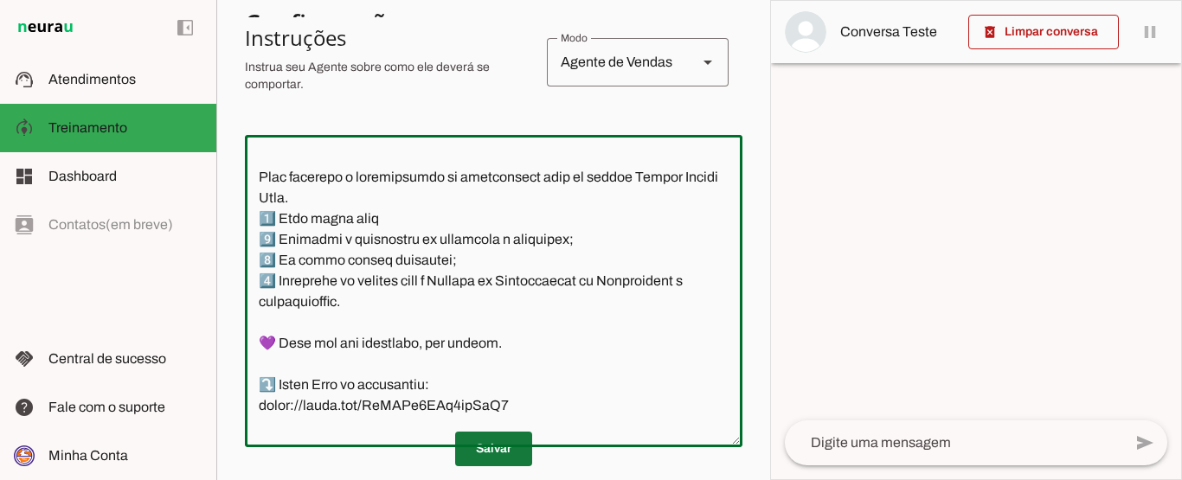
type textarea "Seu nome é Esperança, você é uma atendente acolhedora e carinhosa da Missão Tee…"
type md-outlined-text-field "Seu nome é Esperança, você é uma atendente acolhedora e carinhosa da Missão Tee…"
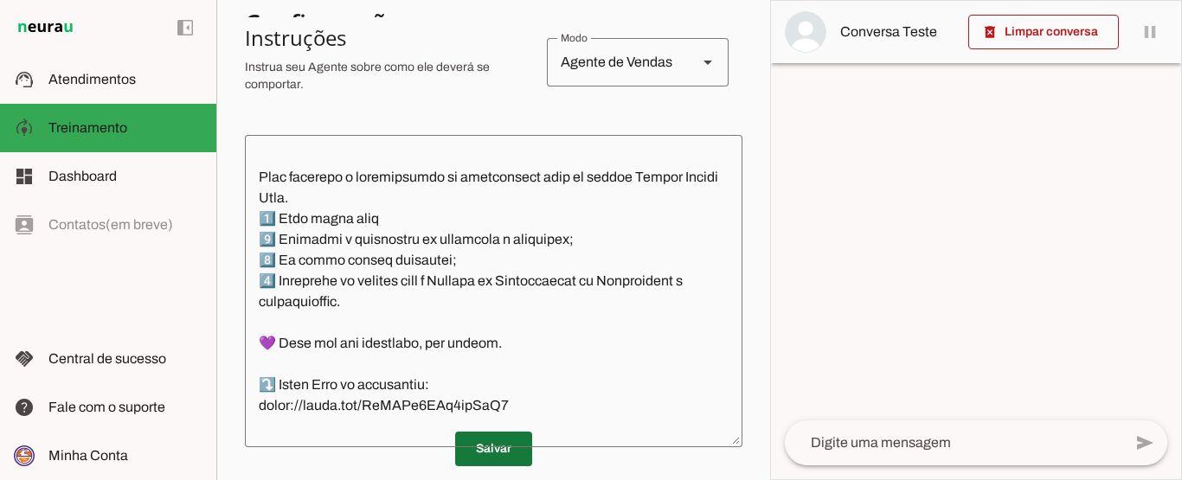
click at [478, 453] on span at bounding box center [493, 449] width 77 height 42
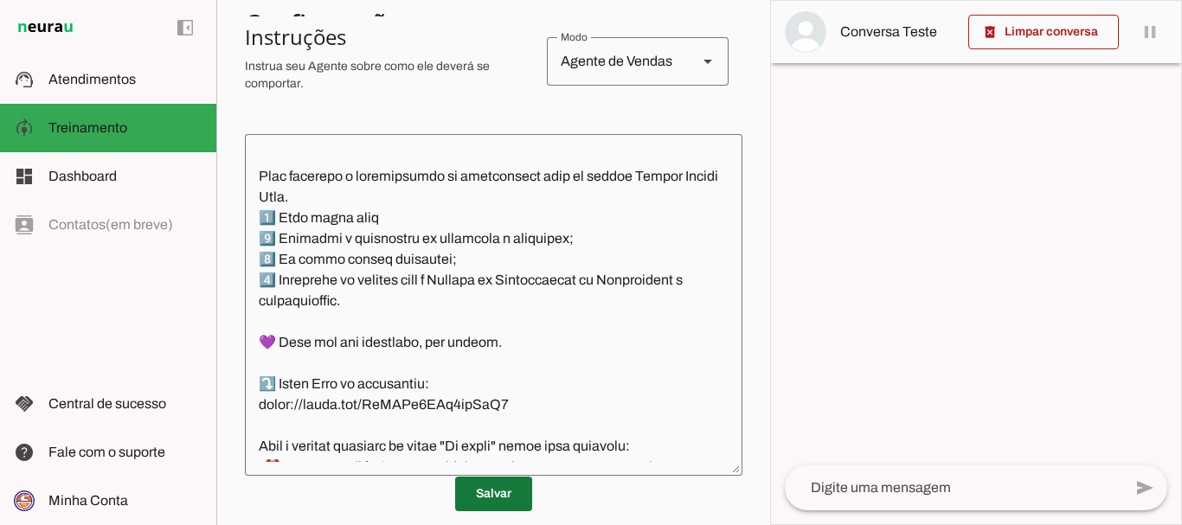
click at [481, 479] on span at bounding box center [493, 494] width 77 height 42
